Goal: Transaction & Acquisition: Purchase product/service

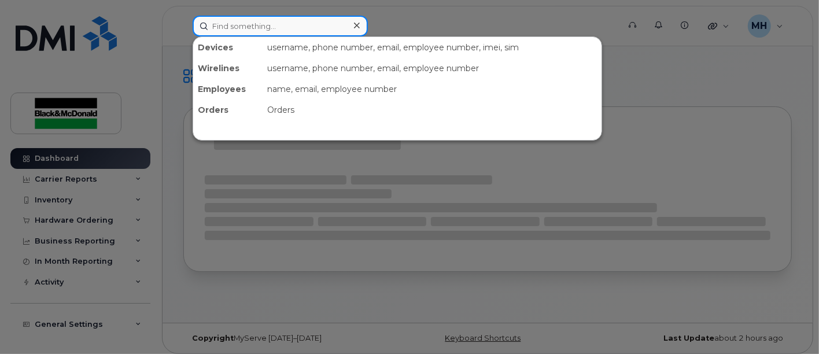
click at [295, 29] on input at bounding box center [280, 26] width 175 height 21
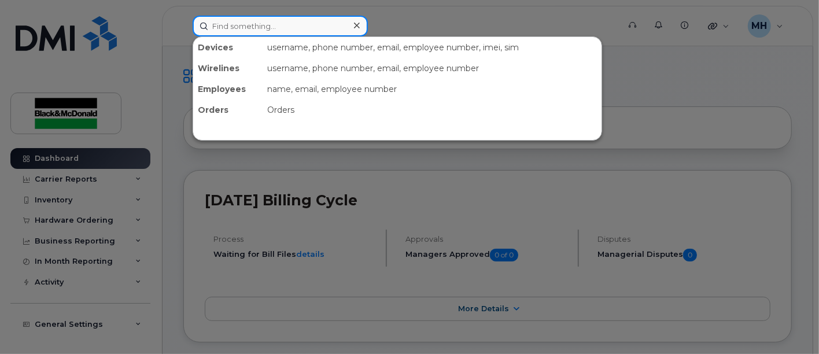
click at [300, 32] on input at bounding box center [280, 26] width 175 height 21
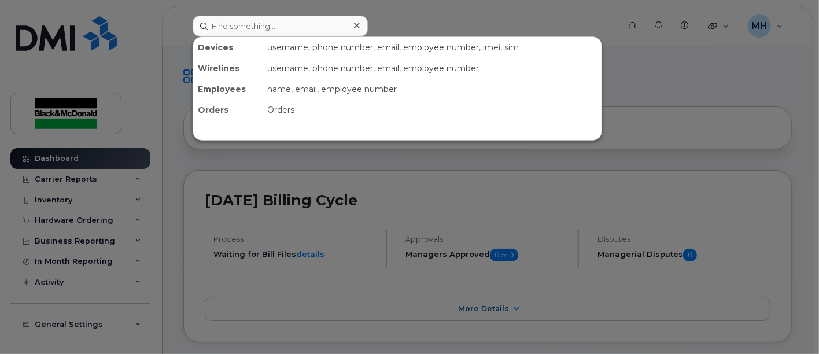
click at [660, 115] on div at bounding box center [409, 177] width 819 height 354
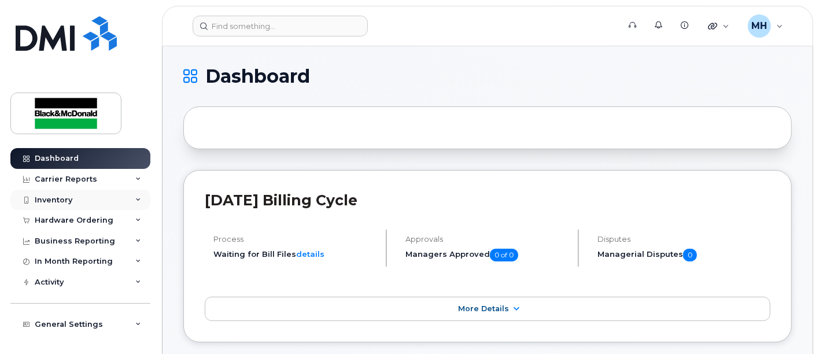
click at [53, 199] on div "Inventory" at bounding box center [54, 199] width 38 height 9
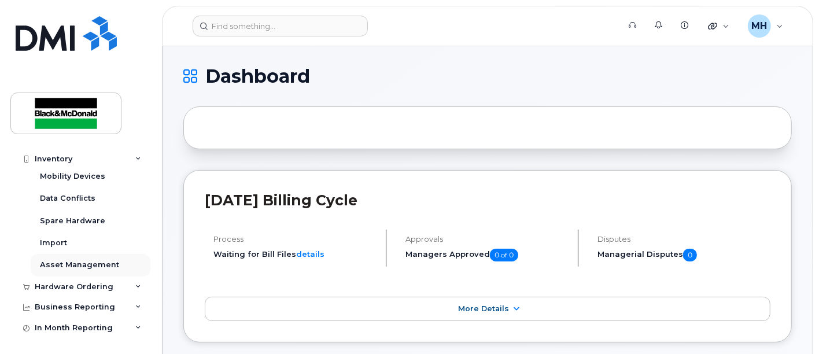
scroll to position [128, 0]
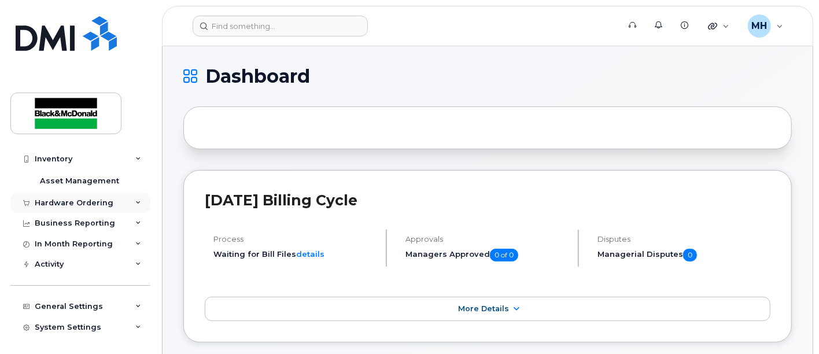
click at [84, 204] on div "Hardware Ordering" at bounding box center [74, 202] width 79 height 9
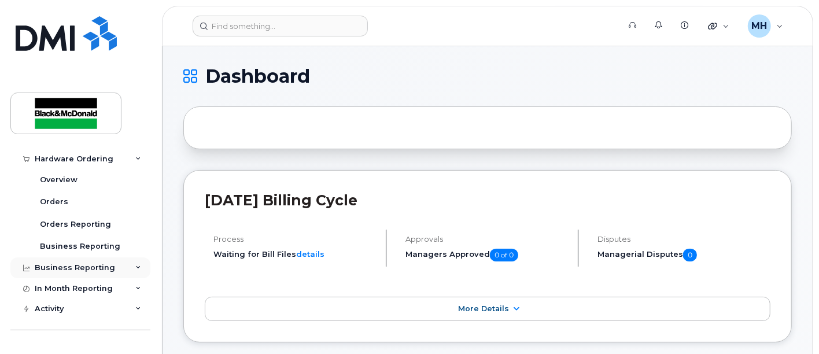
scroll to position [193, 0]
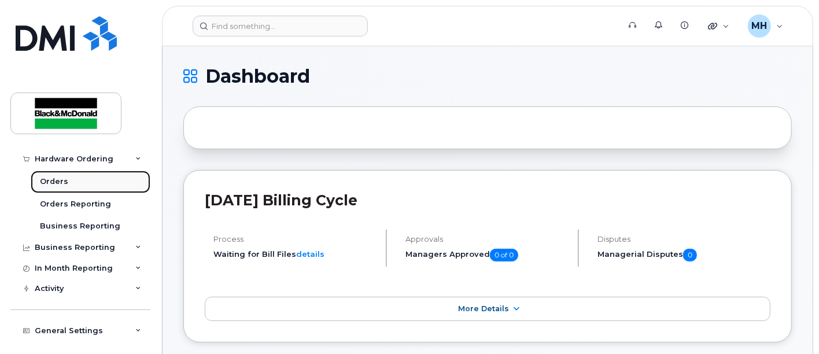
click at [53, 180] on div "Orders" at bounding box center [54, 181] width 28 height 10
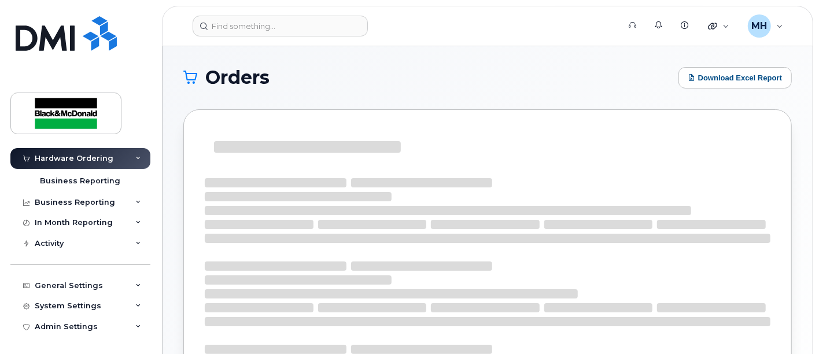
scroll to position [82, 0]
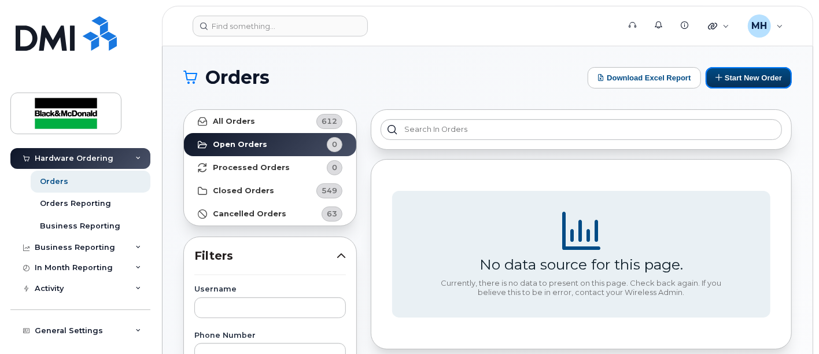
drag, startPoint x: 763, startPoint y: 79, endPoint x: 702, endPoint y: 98, distance: 64.2
click at [763, 80] on button "Start New Order" at bounding box center [748, 77] width 86 height 21
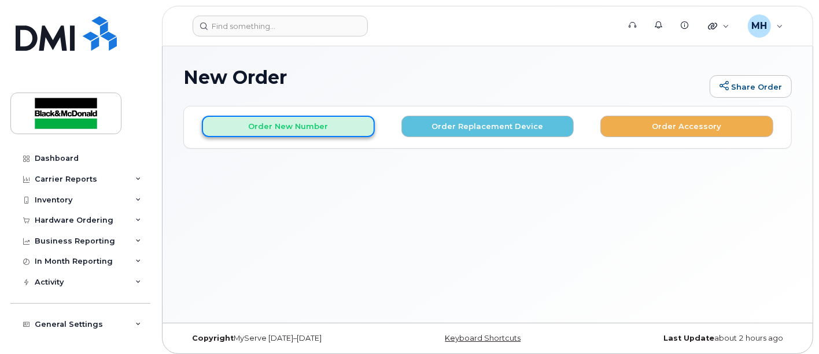
click at [308, 126] on button "Order New Number" at bounding box center [288, 126] width 173 height 21
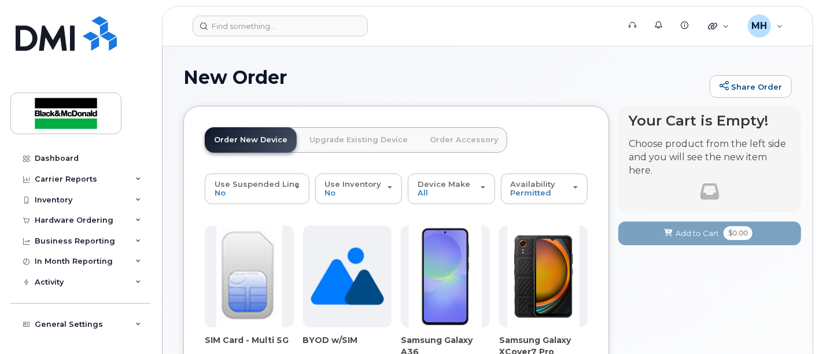
click at [365, 138] on link "Upgrade Existing Device" at bounding box center [358, 139] width 117 height 25
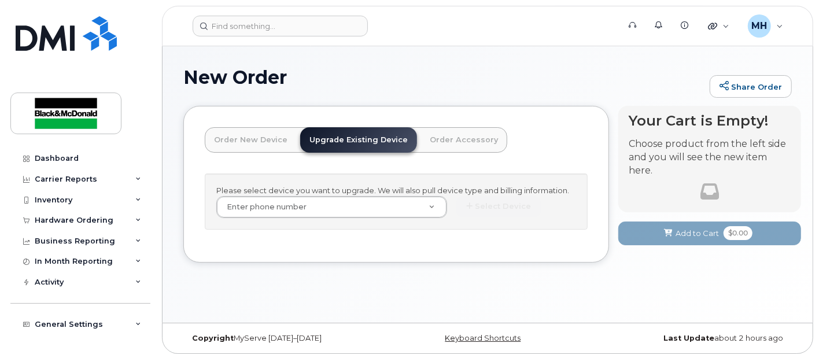
click at [247, 139] on link "Order New Device" at bounding box center [251, 139] width 92 height 25
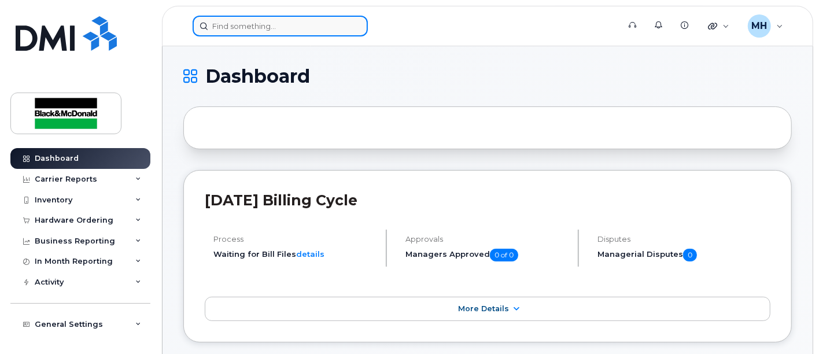
click at [285, 34] on input at bounding box center [280, 26] width 175 height 21
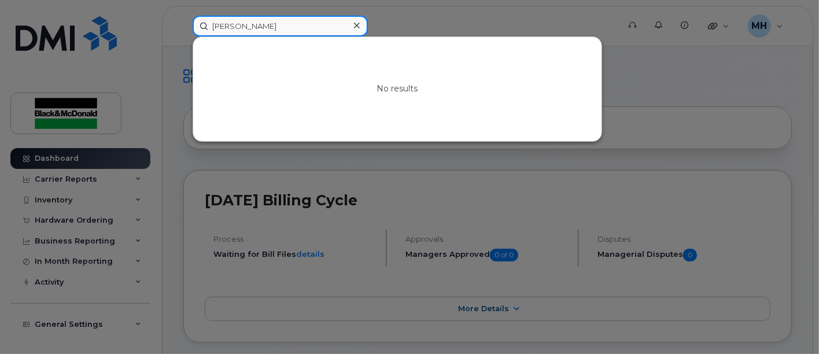
drag, startPoint x: 274, startPoint y: 27, endPoint x: 194, endPoint y: 32, distance: 80.5
click at [236, 26] on input "thomas Barry" at bounding box center [280, 26] width 175 height 21
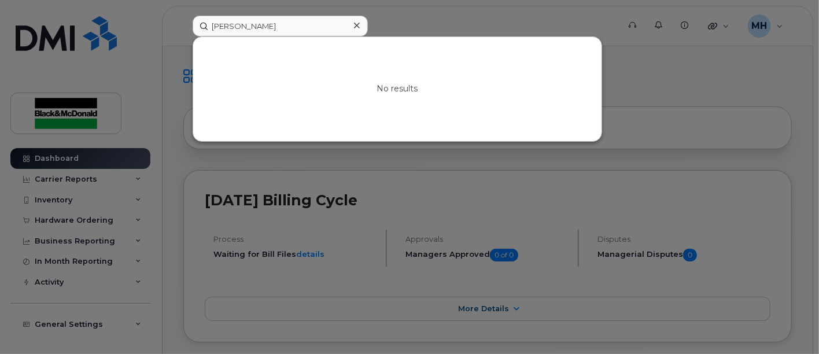
click at [679, 66] on div at bounding box center [409, 177] width 819 height 354
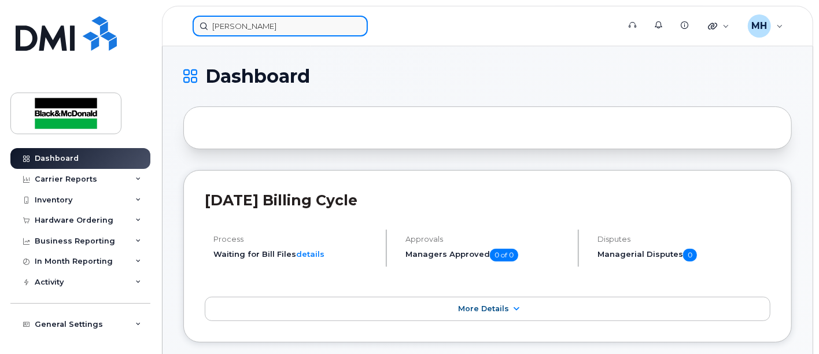
click at [231, 23] on input "thomas Barry" at bounding box center [280, 26] width 175 height 21
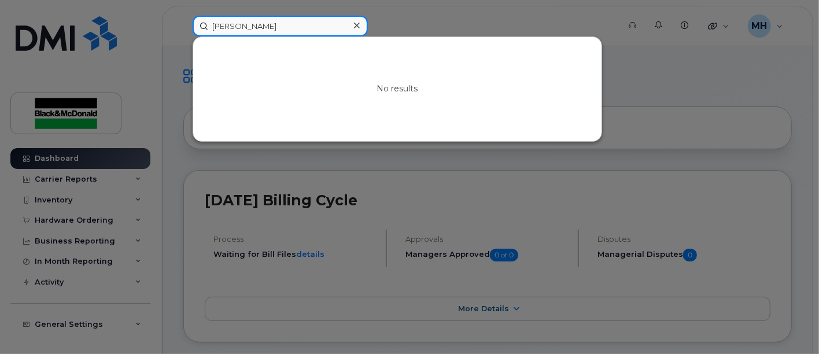
drag, startPoint x: -64, startPoint y: -9, endPoint x: -364, endPoint y: -23, distance: 299.9
type input "webb"
